Goal: Communication & Community: Answer question/provide support

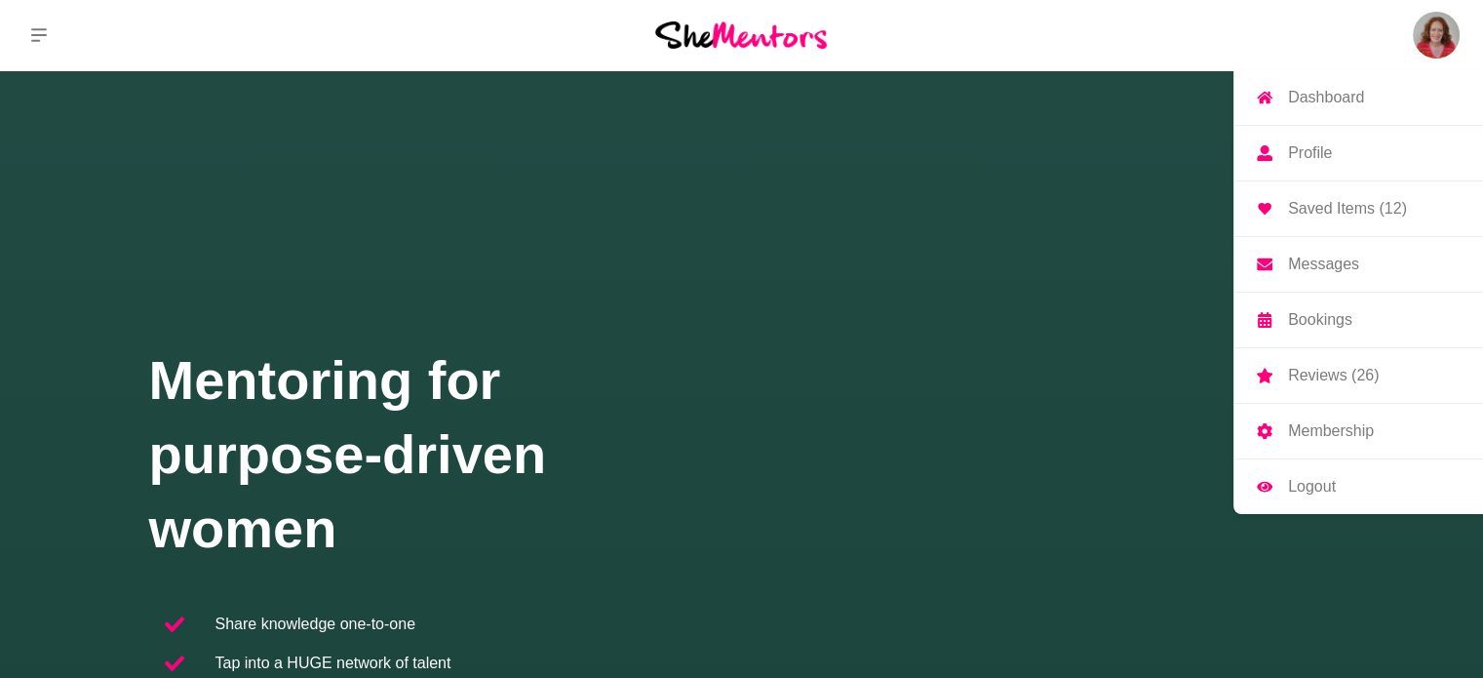
click at [1444, 21] on img at bounding box center [1436, 35] width 47 height 47
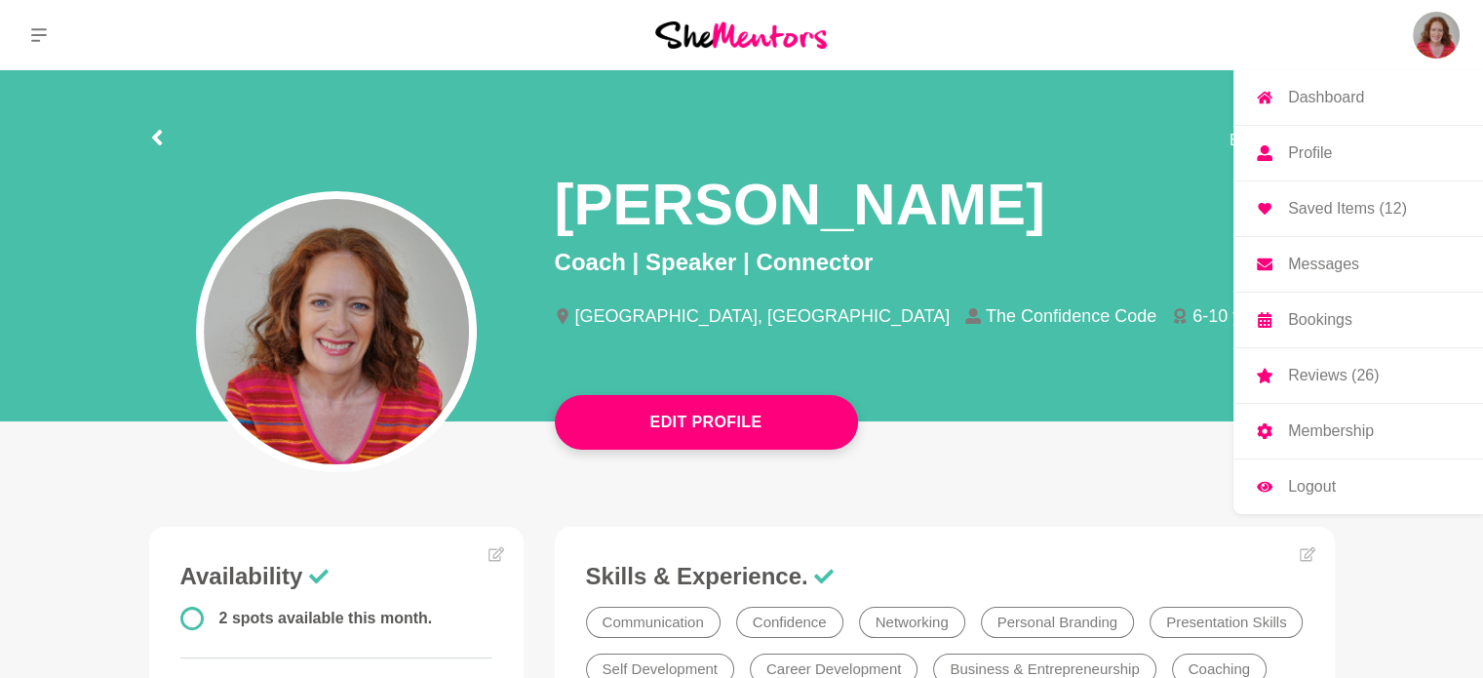
click at [1340, 265] on p "Messages" at bounding box center [1323, 265] width 71 height 16
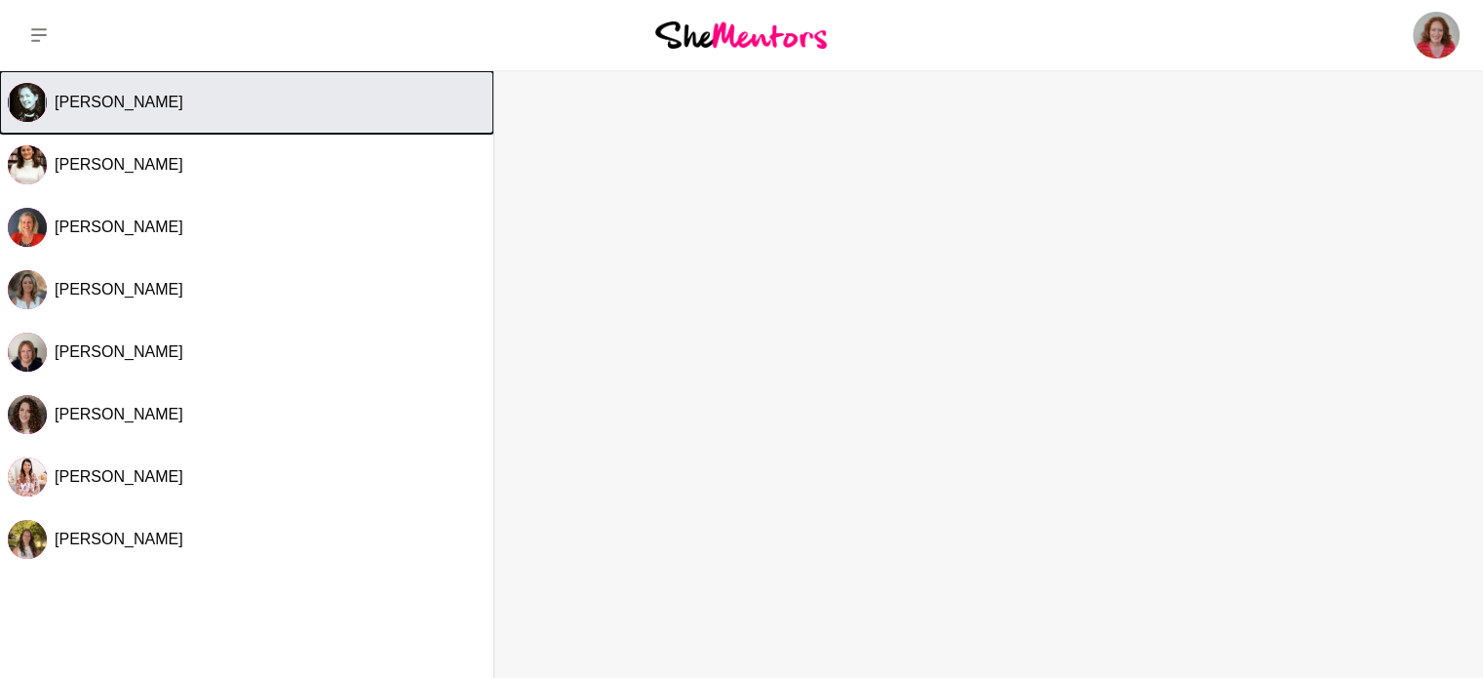
click at [149, 114] on button "[PERSON_NAME]" at bounding box center [247, 102] width 494 height 62
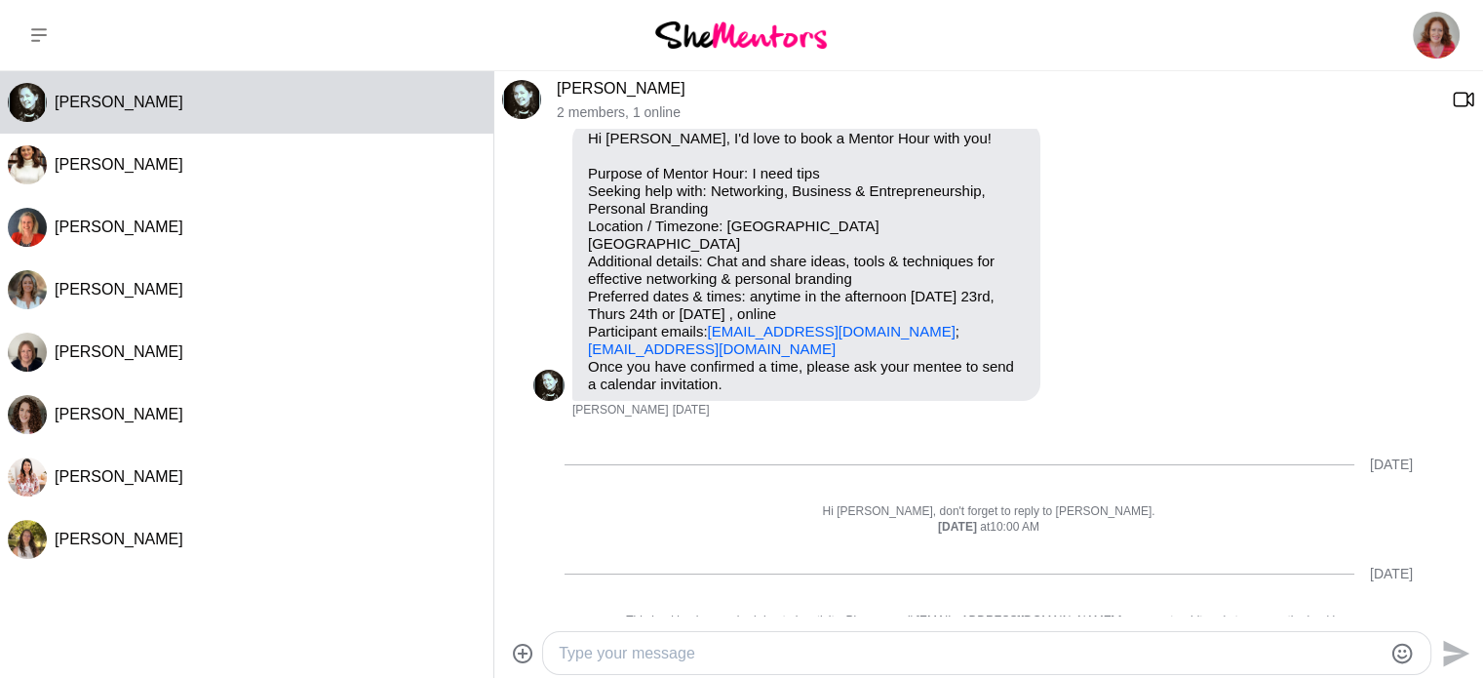
scroll to position [77, 0]
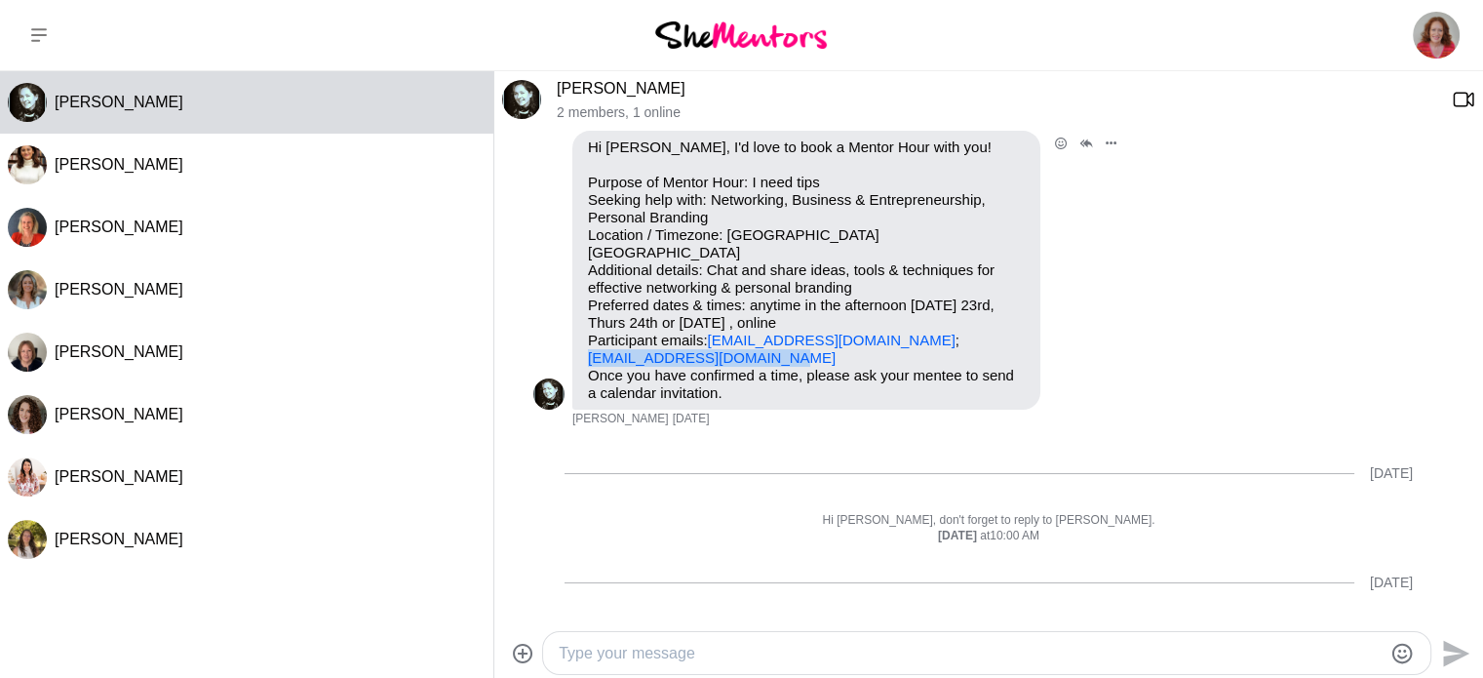
drag, startPoint x: 787, startPoint y: 344, endPoint x: 573, endPoint y: 340, distance: 213.6
click at [573, 340] on div "Hi [PERSON_NAME], I'd love to book a Mentor Hour with you! Purpose of Mentor Ho…" at bounding box center [807, 270] width 468 height 279
copy link "[EMAIL_ADDRESS][DOMAIN_NAME]"
